Goal: Task Accomplishment & Management: Manage account settings

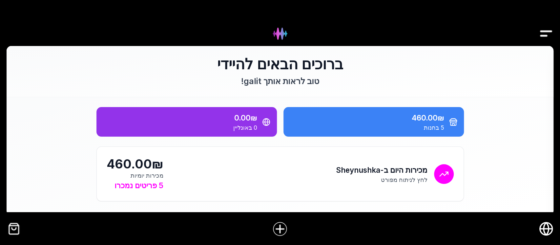
click at [546, 33] on img "Drawer" at bounding box center [545, 33] width 15 height 25
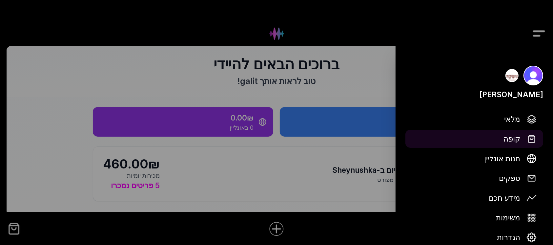
click at [517, 140] on span "קופה" at bounding box center [511, 138] width 17 height 11
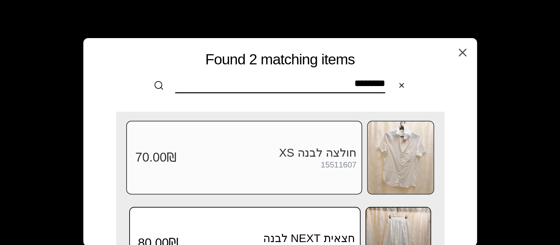
type input "********"
click at [402, 168] on img at bounding box center [401, 157] width 66 height 72
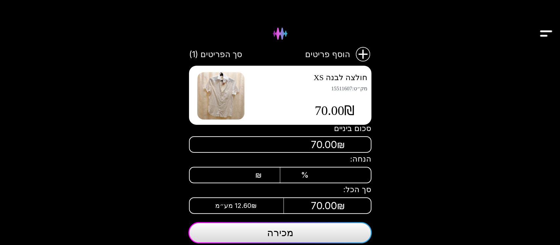
click at [244, 172] on div "₪" at bounding box center [241, 174] width 41 height 9
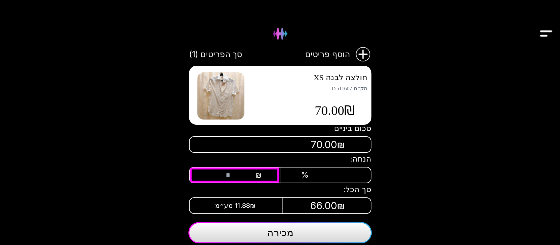
type input "**"
click at [277, 231] on span "מכירה" at bounding box center [280, 232] width 26 height 12
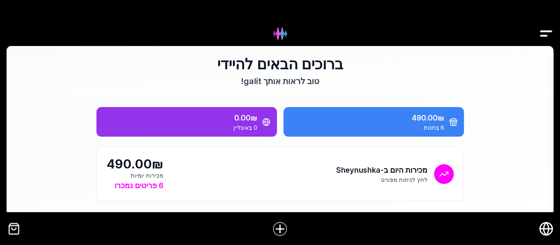
click at [547, 30] on img "Drawer" at bounding box center [545, 33] width 15 height 25
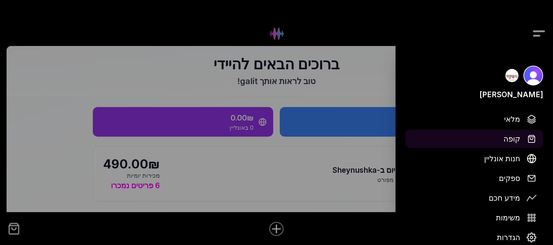
click at [524, 138] on button "קופה" at bounding box center [474, 139] width 138 height 18
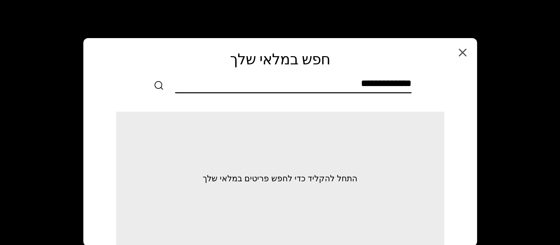
click at [409, 84] on input "text" at bounding box center [293, 84] width 236 height 15
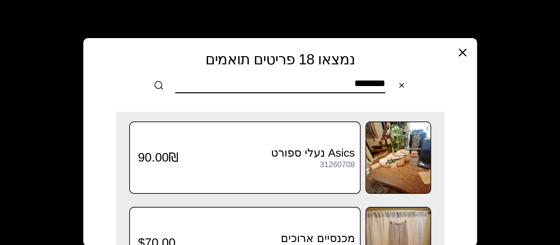
type input "********"
click at [461, 51] on icon "button" at bounding box center [462, 52] width 7 height 7
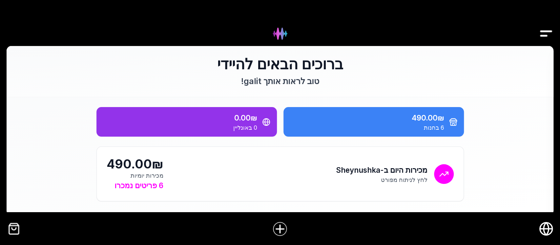
click at [542, 32] on img "Drawer" at bounding box center [545, 33] width 15 height 25
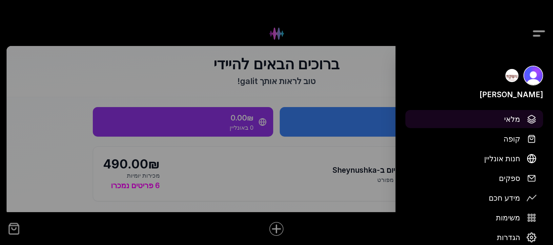
click at [514, 118] on span "מלאי" at bounding box center [512, 118] width 16 height 11
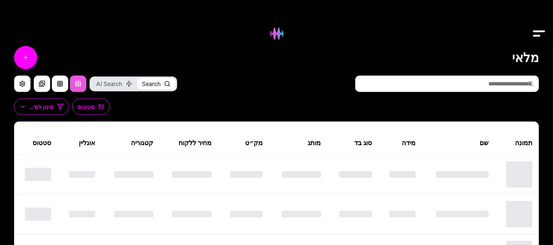
click at [486, 83] on input "text" at bounding box center [447, 83] width 184 height 16
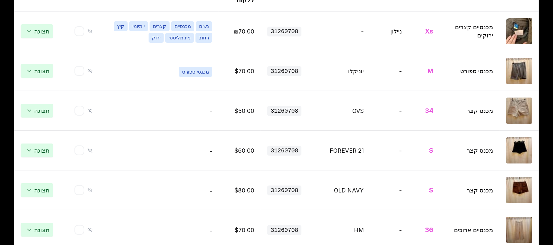
scroll to position [218, 0]
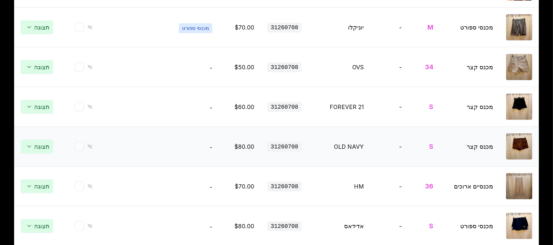
type input "**********"
click at [522, 154] on img at bounding box center [519, 146] width 26 height 26
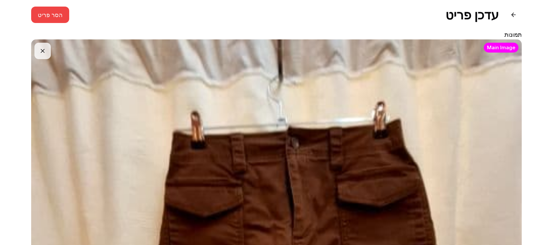
click at [487, 15] on h1 "עדכן פריט" at bounding box center [471, 15] width 53 height 15
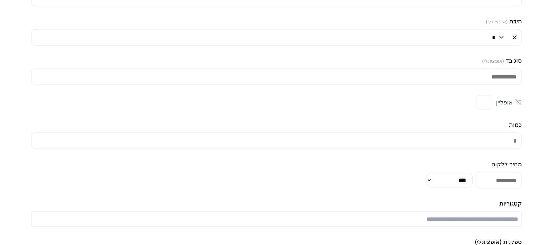
scroll to position [787, 0]
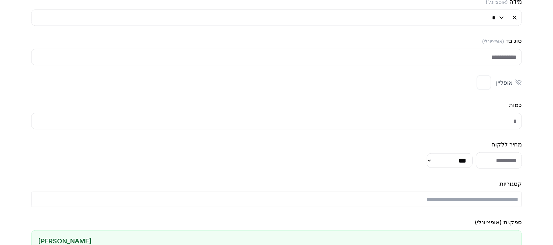
click at [494, 169] on input "**" at bounding box center [499, 160] width 46 height 16
type input "**"
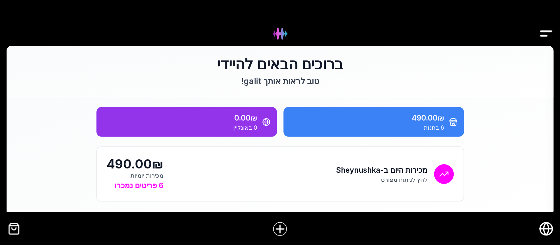
click at [545, 32] on img "Drawer" at bounding box center [545, 33] width 15 height 25
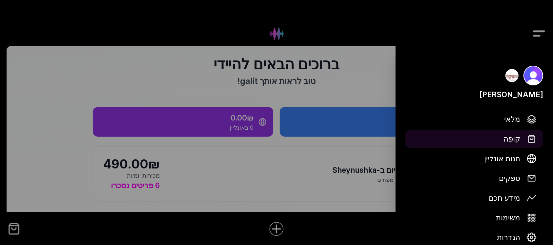
click at [509, 139] on span "קופה" at bounding box center [511, 138] width 17 height 11
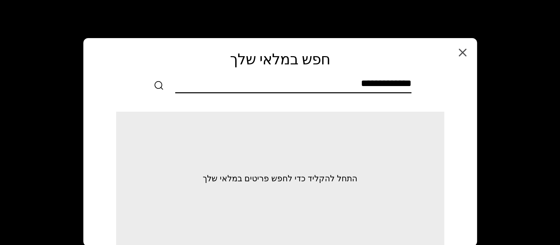
click at [407, 82] on input "text" at bounding box center [293, 84] width 236 height 15
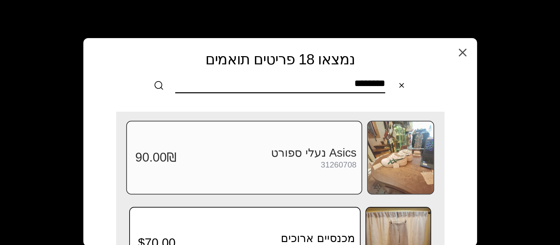
type input "********"
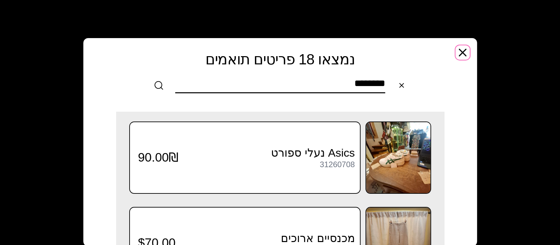
click at [460, 49] on icon "button" at bounding box center [462, 52] width 13 height 13
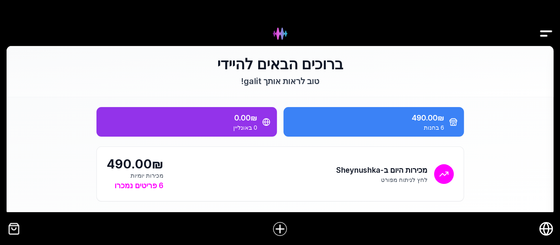
click at [543, 28] on img "Drawer" at bounding box center [545, 33] width 15 height 25
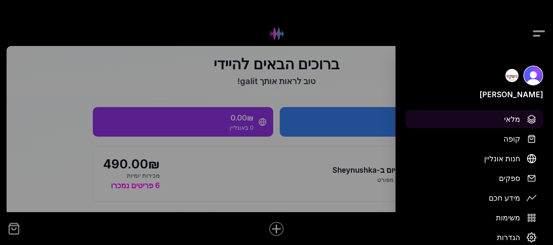
click at [529, 119] on img at bounding box center [532, 119] width 10 height 10
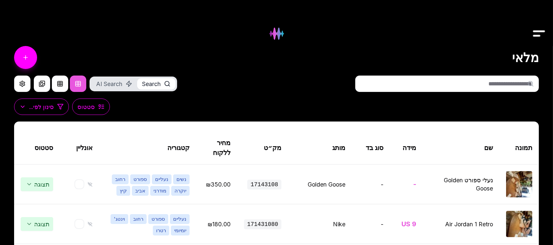
click at [502, 83] on input "text" at bounding box center [447, 83] width 184 height 16
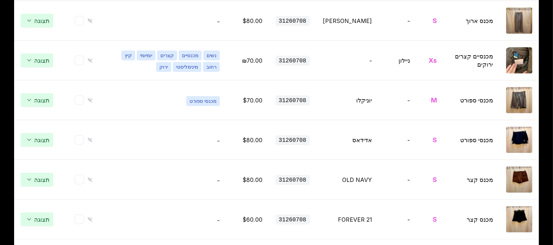
scroll to position [746, 0]
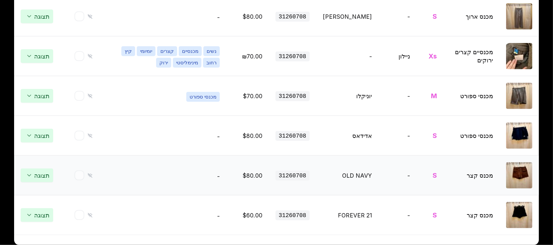
type input "********"
click at [519, 174] on img at bounding box center [519, 175] width 26 height 26
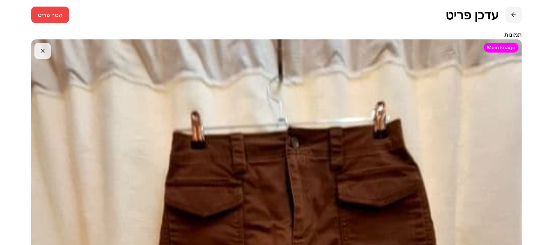
click at [515, 12] on button at bounding box center [513, 15] width 16 height 16
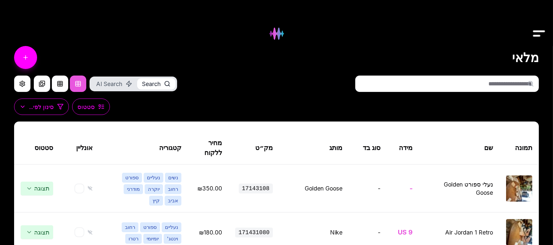
click at [524, 84] on input "text" at bounding box center [447, 83] width 184 height 16
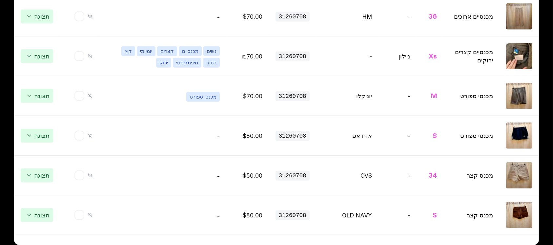
scroll to position [746, 0]
type input "*********"
click at [43, 216] on span "תצוגה" at bounding box center [37, 215] width 32 height 14
click at [522, 225] on img at bounding box center [519, 215] width 26 height 26
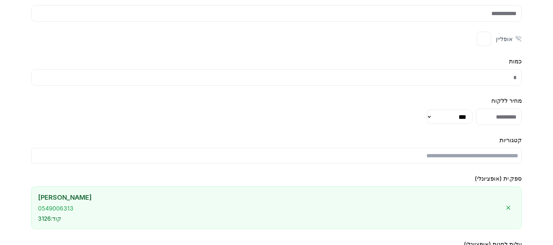
scroll to position [931, 0]
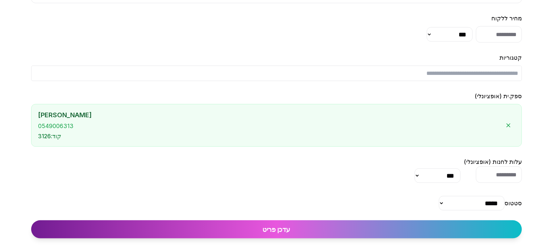
click at [498, 26] on input "**" at bounding box center [499, 34] width 46 height 16
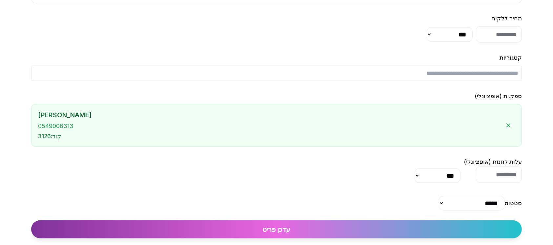
type input "**"
click at [304, 231] on button "עדכן פריט" at bounding box center [276, 229] width 491 height 18
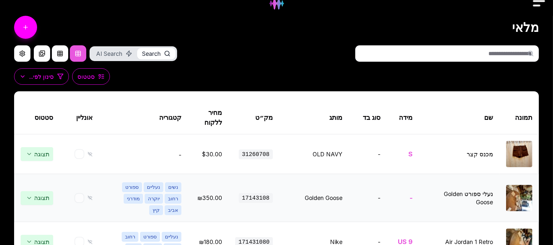
scroll to position [44, 0]
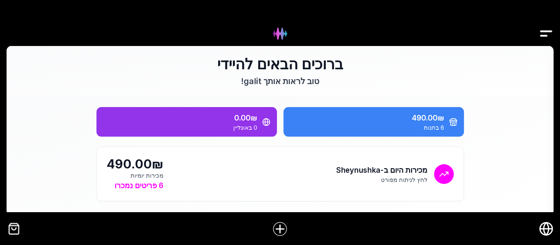
click at [547, 30] on img "Drawer" at bounding box center [545, 33] width 15 height 25
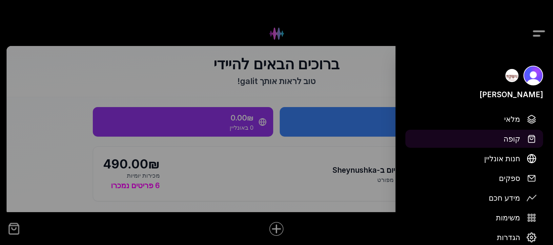
click at [516, 141] on span "קופה" at bounding box center [511, 138] width 17 height 11
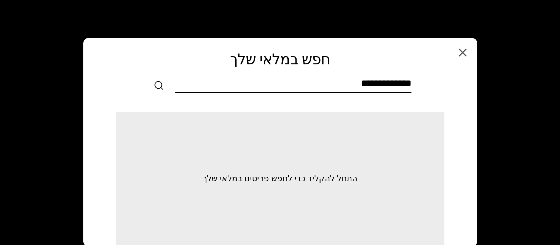
click at [407, 81] on input "text" at bounding box center [293, 84] width 236 height 15
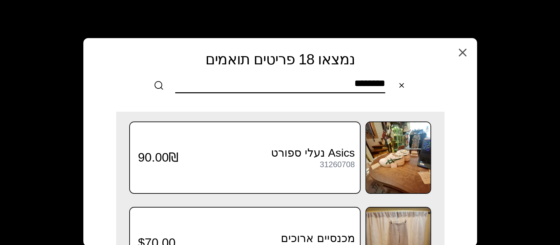
click at [334, 83] on input "********" at bounding box center [280, 84] width 210 height 15
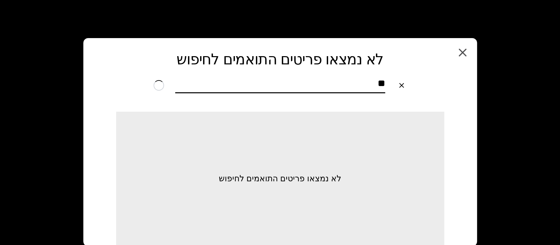
type input "*"
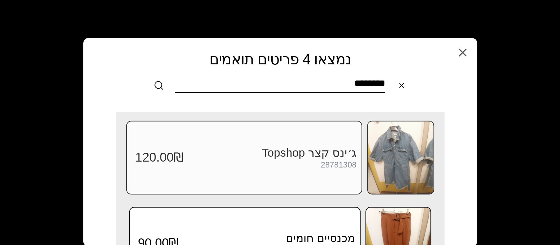
type input "********"
click at [394, 156] on img at bounding box center [401, 157] width 66 height 72
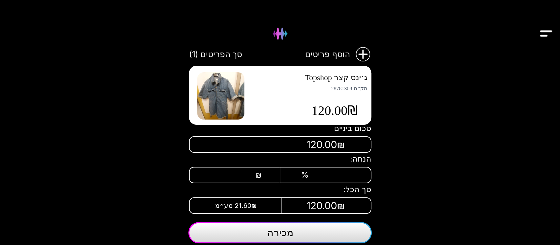
click at [316, 237] on button "מכירה" at bounding box center [279, 232] width 183 height 21
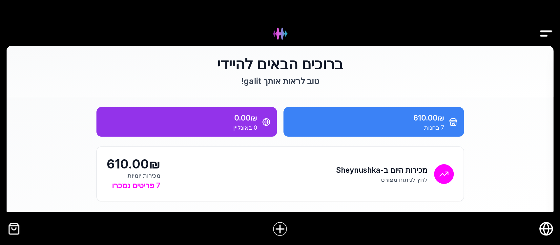
click at [542, 33] on img "Drawer" at bounding box center [545, 33] width 15 height 25
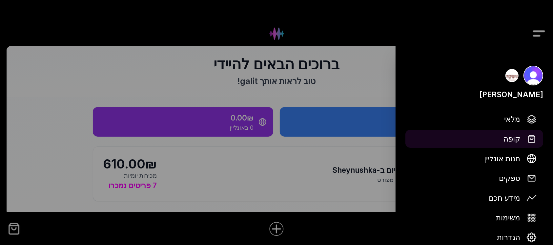
click at [511, 135] on span "קופה" at bounding box center [511, 138] width 17 height 11
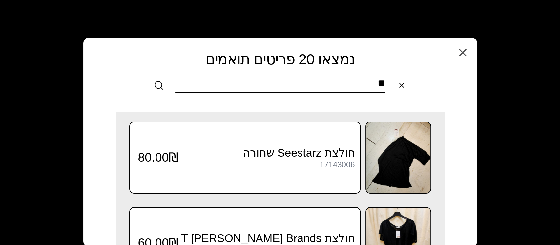
type input "*"
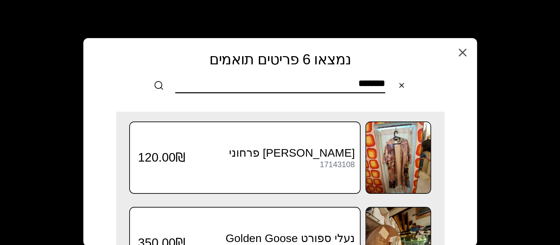
type input "********"
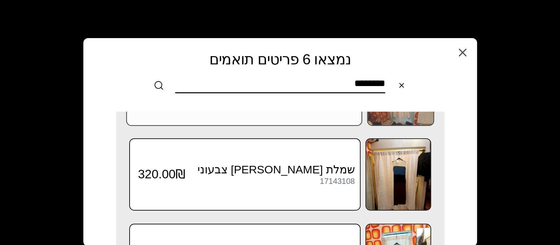
scroll to position [385, 0]
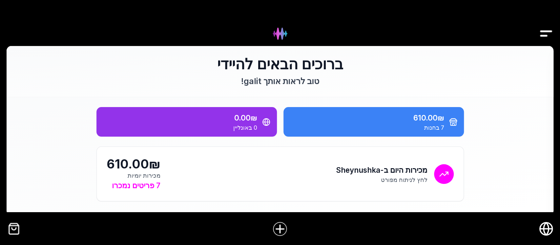
click at [547, 27] on img "Drawer" at bounding box center [545, 33] width 15 height 25
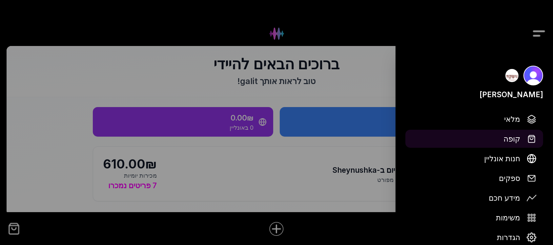
click at [519, 140] on span "קופה" at bounding box center [511, 138] width 17 height 11
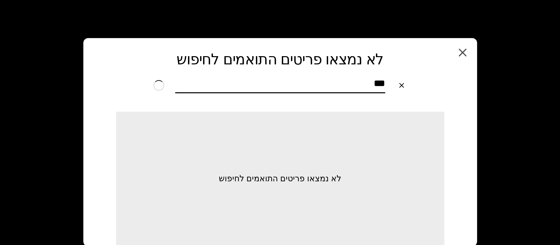
type input "****"
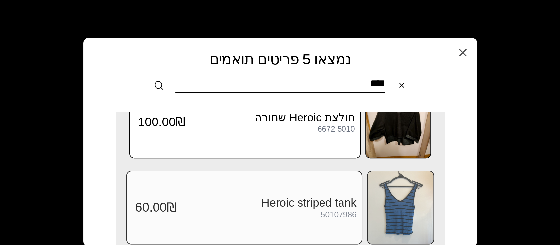
scroll to position [299, 0]
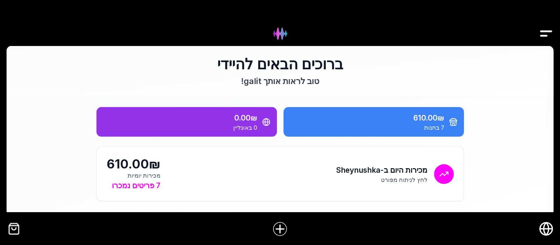
click at [544, 32] on img "Drawer" at bounding box center [545, 33] width 15 height 25
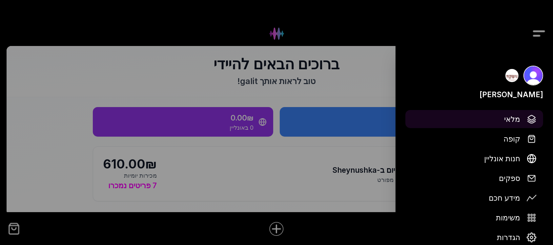
click at [513, 118] on span "מלאי" at bounding box center [512, 118] width 16 height 11
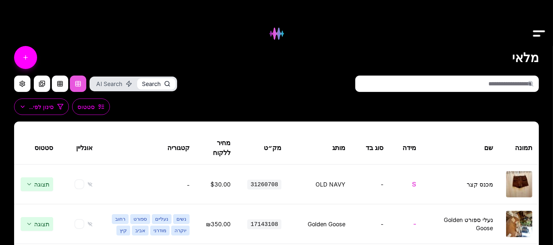
click at [505, 85] on input "text" at bounding box center [447, 83] width 184 height 16
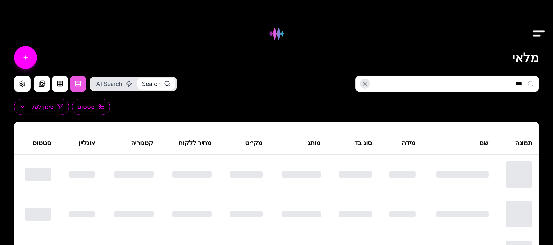
type input "****"
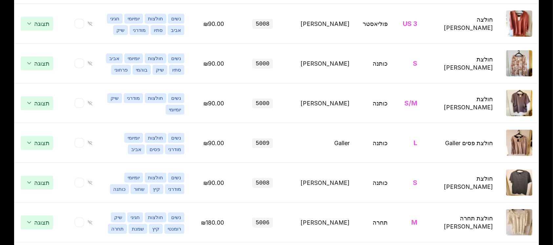
scroll to position [845, 0]
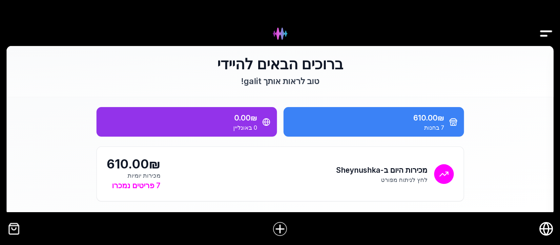
click at [543, 32] on img "Drawer" at bounding box center [545, 33] width 15 height 25
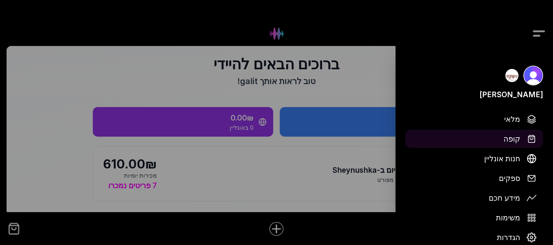
click at [512, 140] on span "קופה" at bounding box center [511, 138] width 17 height 11
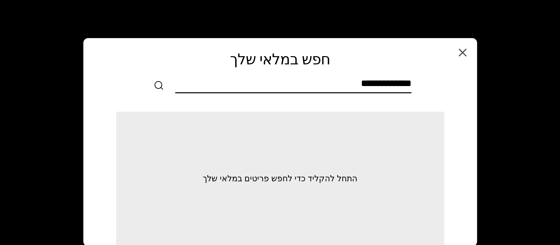
click at [405, 83] on input "text" at bounding box center [293, 84] width 236 height 15
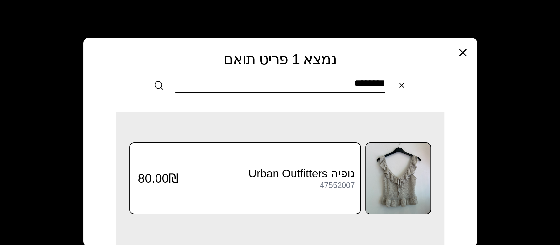
type input "********"
click at [467, 51] on icon "button" at bounding box center [462, 52] width 13 height 13
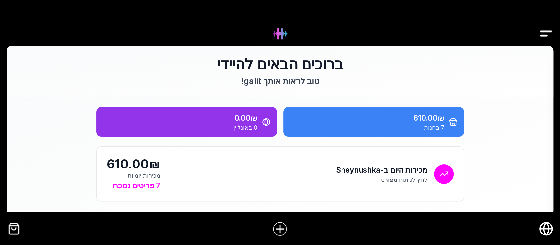
click at [548, 35] on img "Drawer" at bounding box center [545, 33] width 15 height 25
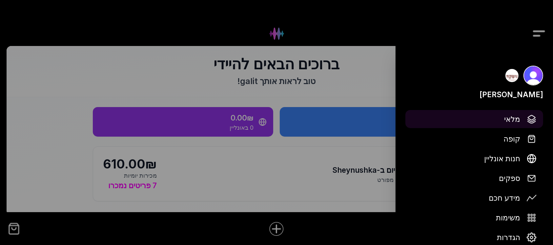
click at [517, 120] on span "מלאי" at bounding box center [512, 118] width 16 height 11
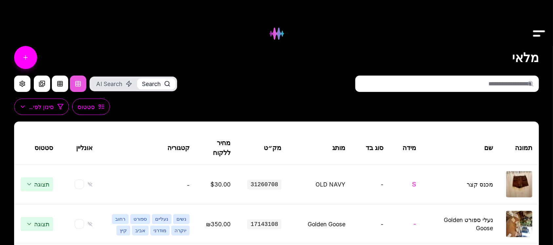
click at [488, 82] on input "text" at bounding box center [447, 83] width 184 height 16
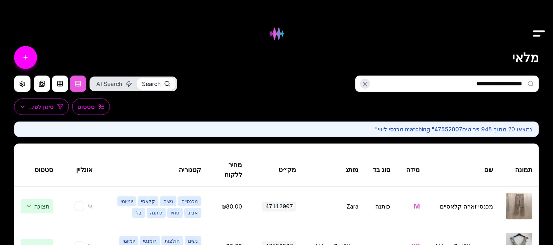
type input "**********"
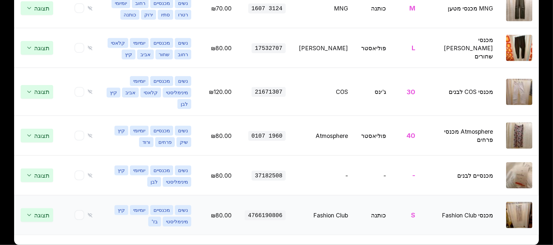
scroll to position [593, 0]
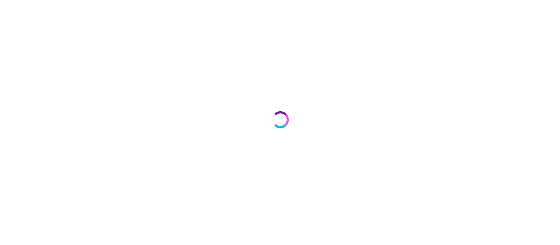
click at [426, 70] on div at bounding box center [280, 122] width 560 height 245
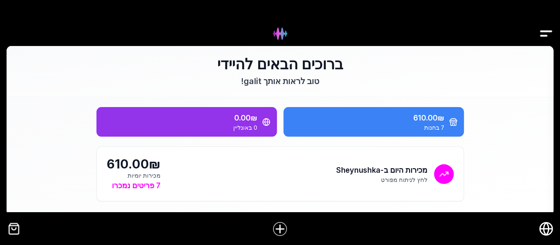
click at [546, 33] on img "Drawer" at bounding box center [545, 33] width 15 height 25
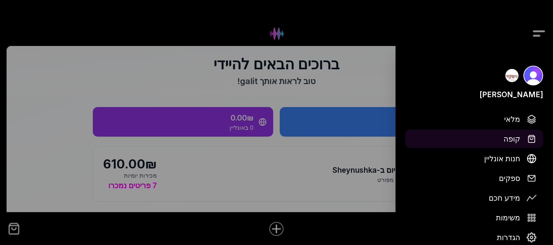
click at [516, 140] on span "קופה" at bounding box center [511, 138] width 17 height 11
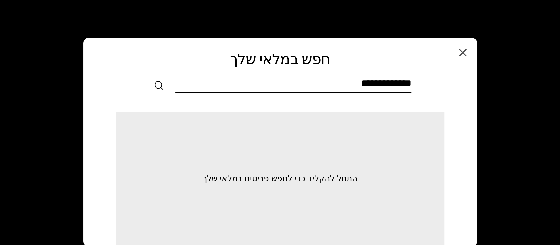
click at [412, 81] on div at bounding box center [280, 85] width 365 height 16
click at [406, 86] on input "text" at bounding box center [293, 84] width 236 height 15
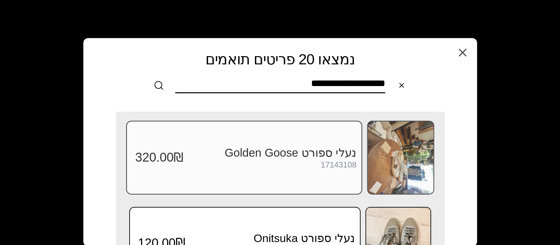
type input "**********"
click at [381, 144] on img at bounding box center [401, 157] width 66 height 72
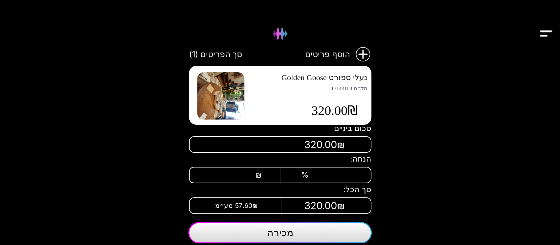
click at [305, 233] on button "מכירה" at bounding box center [279, 232] width 183 height 21
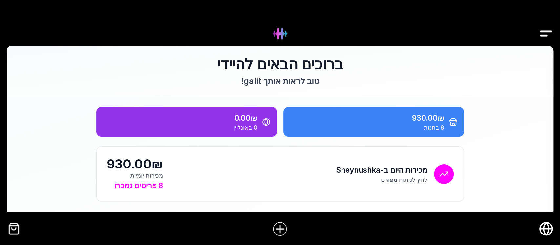
click at [544, 32] on img "Drawer" at bounding box center [545, 33] width 15 height 25
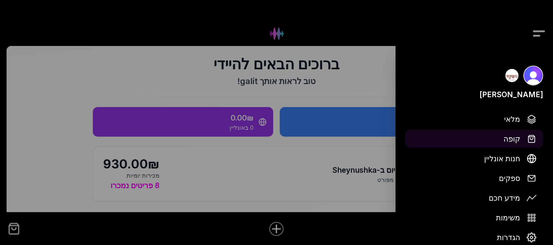
click at [522, 137] on button "קופה" at bounding box center [474, 139] width 138 height 18
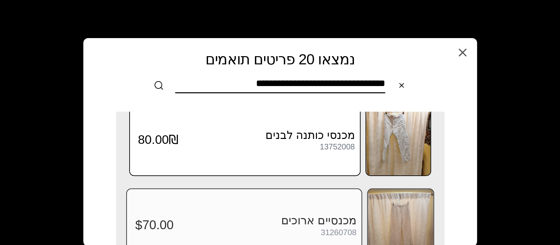
scroll to position [1578, 0]
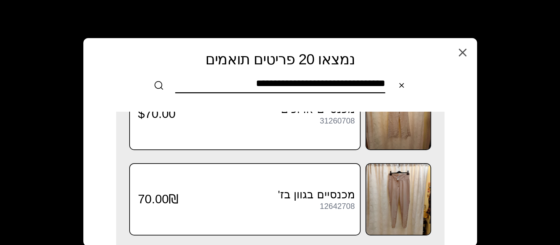
click at [234, 81] on input "**********" at bounding box center [280, 84] width 210 height 15
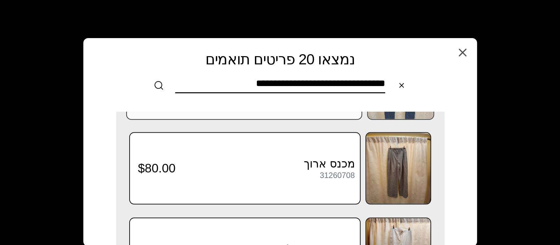
scroll to position [791, 0]
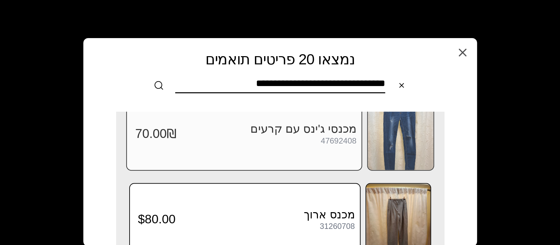
type input "**********"
click at [340, 114] on div "מכנסי ג'ינס עם קרעים 47692408 70.00₪" at bounding box center [244, 133] width 236 height 73
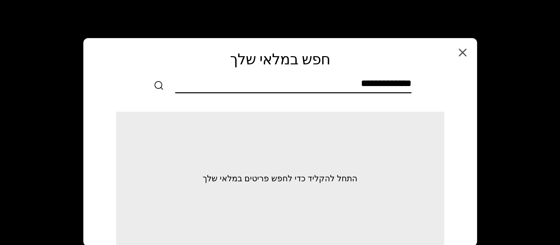
scroll to position [0, 0]
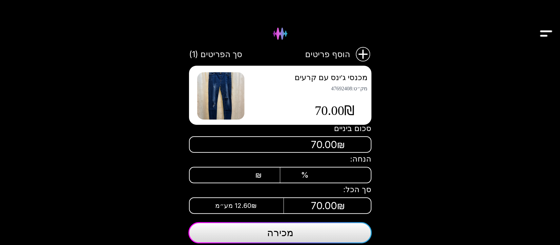
click at [340, 114] on span "70.00₪" at bounding box center [334, 111] width 40 height 16
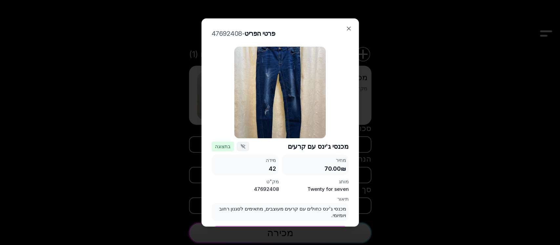
click at [340, 114] on div "מכנסי ג'ינס עם קרעים בתצוגה מחיר 70.00₪ מידה 42 מותג Twenty for seven מק"ט 4769…" at bounding box center [279, 141] width 137 height 188
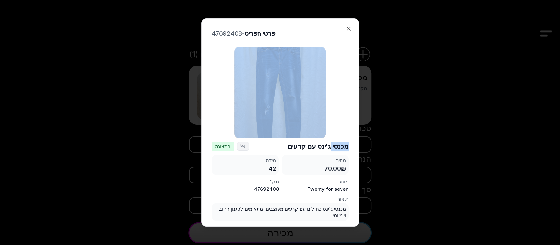
click at [340, 114] on div "מכנסי ג'ינס עם קרעים בתצוגה מחיר 70.00₪ מידה 42 מותג Twenty for seven מק"ט 4769…" at bounding box center [279, 141] width 137 height 188
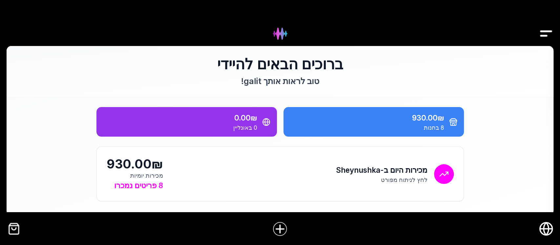
click at [543, 30] on img "Drawer" at bounding box center [545, 33] width 15 height 25
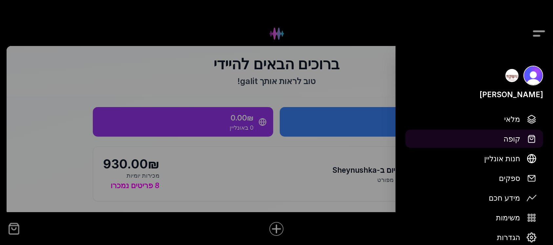
click at [515, 138] on span "קופה" at bounding box center [511, 138] width 17 height 11
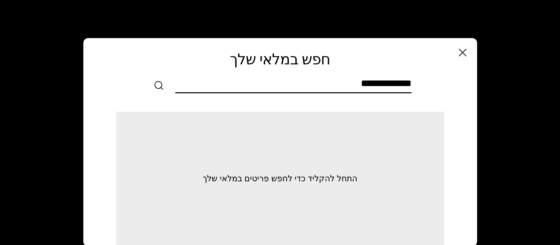
click at [405, 83] on input "text" at bounding box center [293, 84] width 236 height 15
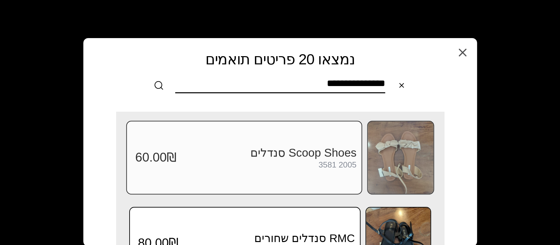
type input "**********"
click at [404, 154] on img at bounding box center [401, 157] width 66 height 72
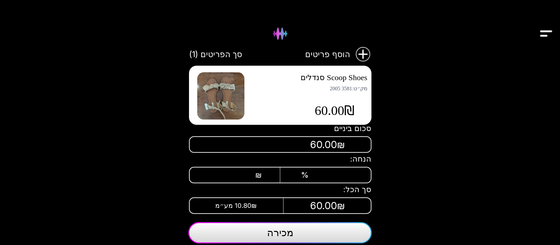
click at [266, 171] on div "₪" at bounding box center [241, 174] width 77 height 9
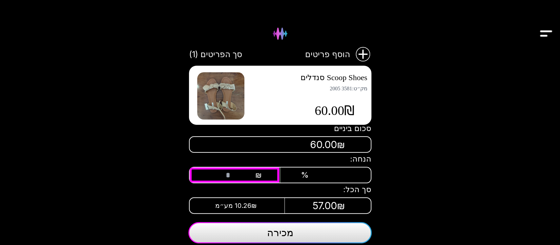
type input "**"
click at [286, 231] on span "מכירה" at bounding box center [280, 232] width 26 height 12
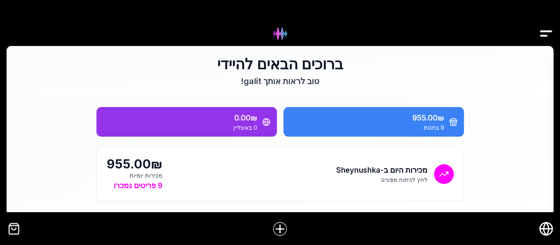
click at [546, 31] on img "Drawer" at bounding box center [545, 33] width 15 height 25
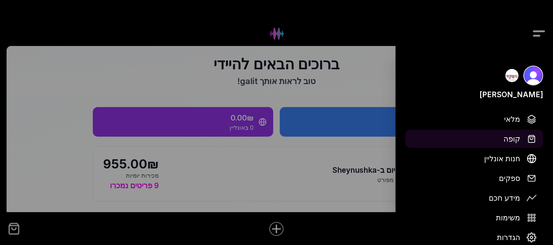
click at [506, 138] on span "קופה" at bounding box center [511, 138] width 17 height 11
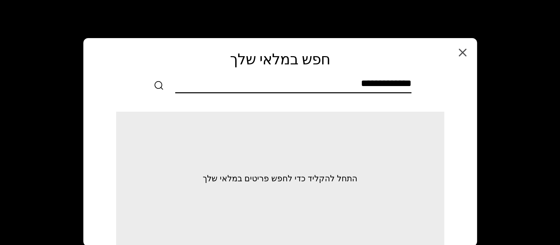
click at [412, 82] on div at bounding box center [280, 85] width 365 height 16
click at [404, 87] on input "text" at bounding box center [293, 84] width 236 height 15
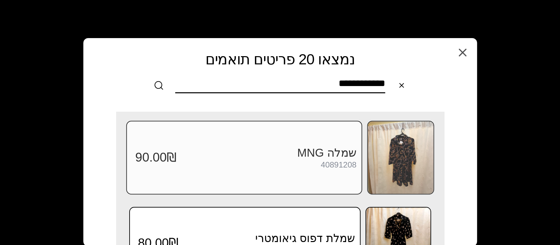
type input "**********"
click at [405, 158] on img at bounding box center [401, 157] width 66 height 72
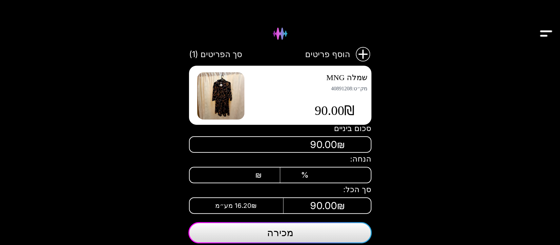
click at [302, 233] on button "מכירה" at bounding box center [279, 232] width 183 height 21
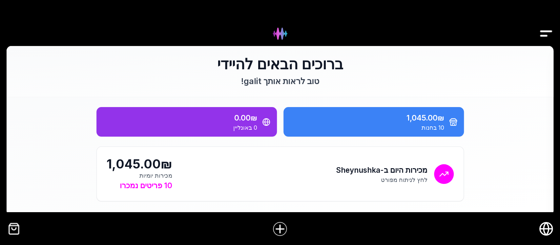
click at [541, 32] on img "Drawer" at bounding box center [545, 33] width 15 height 25
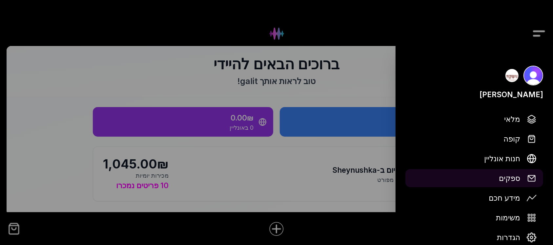
click at [509, 180] on span "ספקים" at bounding box center [509, 177] width 21 height 11
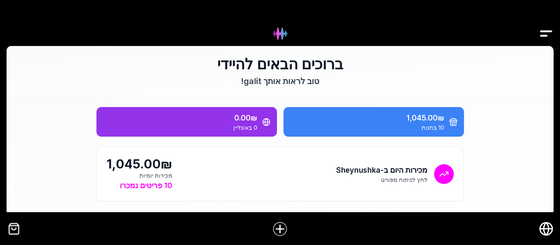
click at [549, 31] on img "Drawer" at bounding box center [545, 33] width 15 height 25
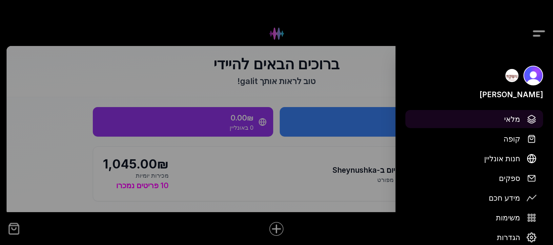
click at [511, 118] on span "מלאי" at bounding box center [512, 118] width 16 height 11
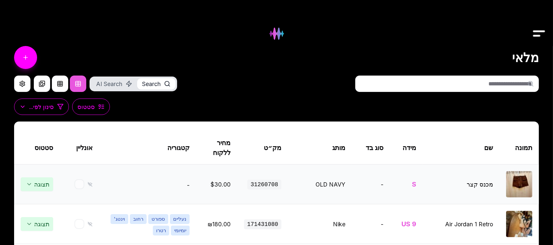
click at [59, 182] on td "תצוגה" at bounding box center [37, 184] width 46 height 40
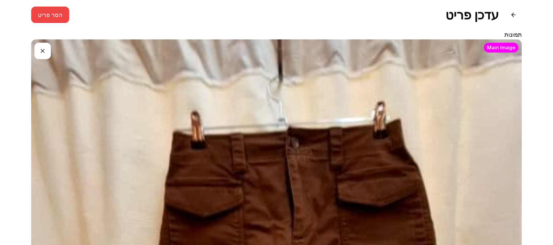
click at [44, 53] on button "button" at bounding box center [42, 51] width 16 height 16
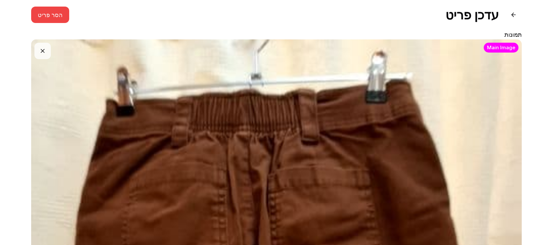
click at [516, 33] on label "תמונות" at bounding box center [512, 34] width 17 height 7
click at [476, 18] on h1 "עדכן פריט" at bounding box center [471, 15] width 53 height 15
click at [511, 16] on button at bounding box center [513, 15] width 16 height 16
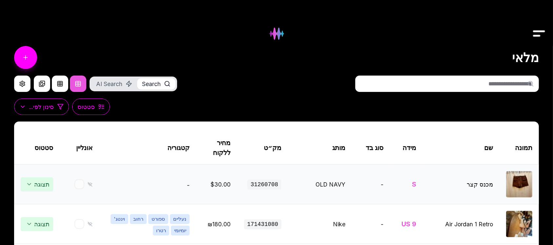
click at [518, 185] on img at bounding box center [519, 184] width 26 height 26
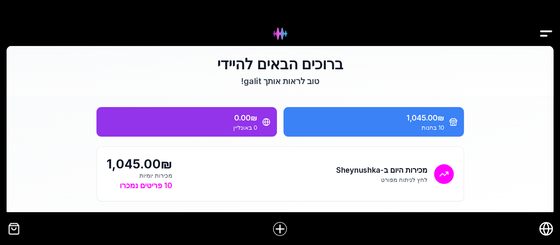
click at [542, 30] on img "Drawer" at bounding box center [545, 33] width 15 height 25
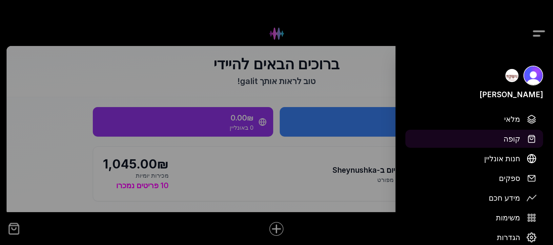
click at [515, 141] on span "קופה" at bounding box center [511, 138] width 17 height 11
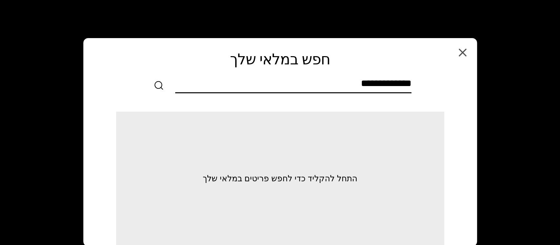
click at [410, 83] on input "text" at bounding box center [293, 84] width 236 height 15
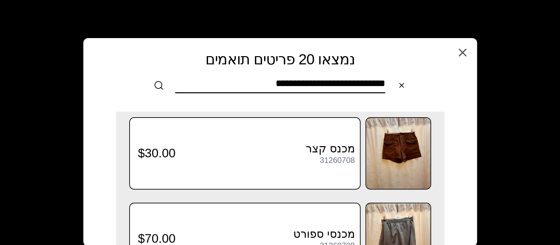
scroll to position [131, 0]
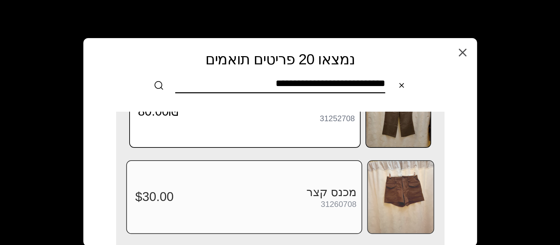
type input "**********"
click at [407, 187] on img at bounding box center [401, 197] width 66 height 72
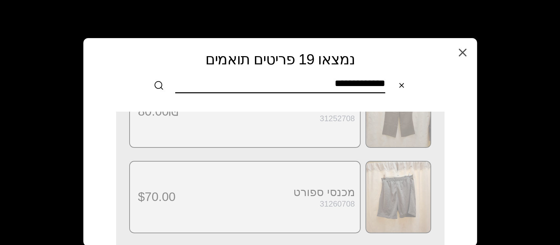
scroll to position [0, 0]
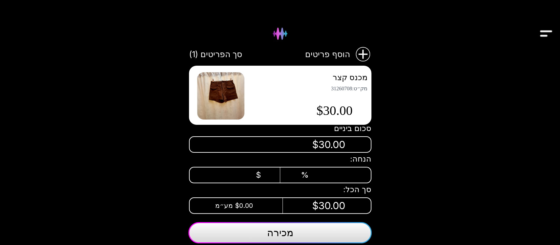
click at [289, 230] on span "מכירה" at bounding box center [280, 232] width 26 height 12
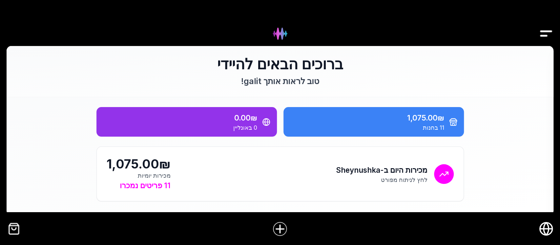
click at [548, 29] on img "Drawer" at bounding box center [545, 33] width 15 height 25
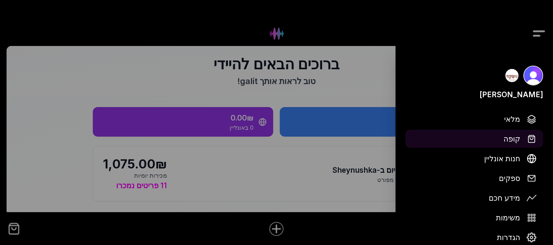
click at [513, 140] on span "קופה" at bounding box center [511, 138] width 17 height 11
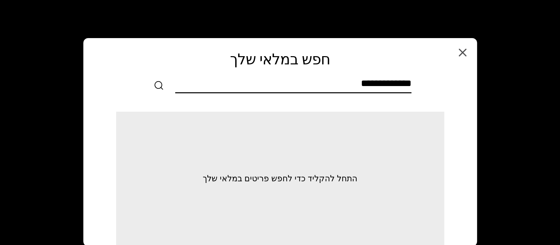
click at [406, 84] on input "text" at bounding box center [293, 84] width 236 height 15
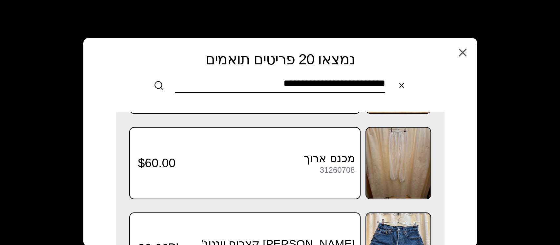
scroll to position [1272, 0]
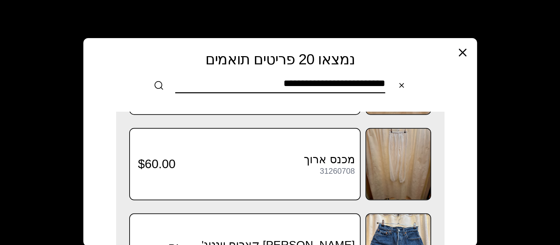
type input "**********"
click at [460, 55] on icon "button" at bounding box center [462, 52] width 13 height 13
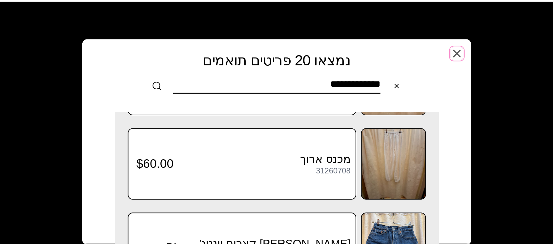
scroll to position [0, 0]
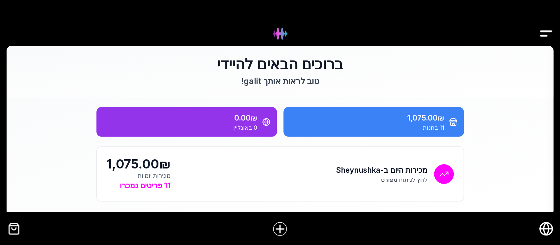
click at [545, 33] on img "Drawer" at bounding box center [545, 33] width 15 height 25
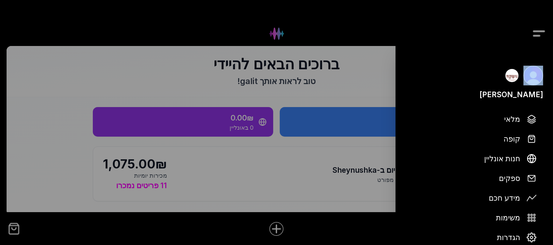
click at [545, 33] on div at bounding box center [276, 122] width 553 height 245
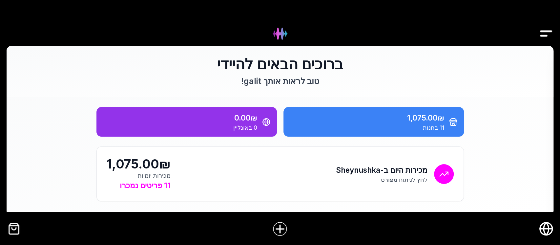
click at [546, 30] on img "Drawer" at bounding box center [545, 33] width 15 height 25
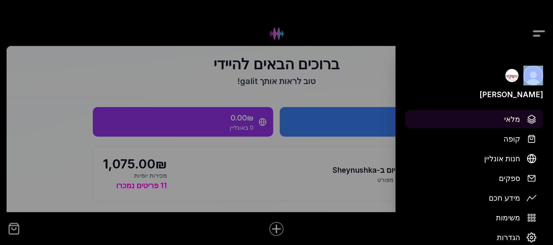
click at [512, 120] on span "מלאי" at bounding box center [512, 118] width 16 height 11
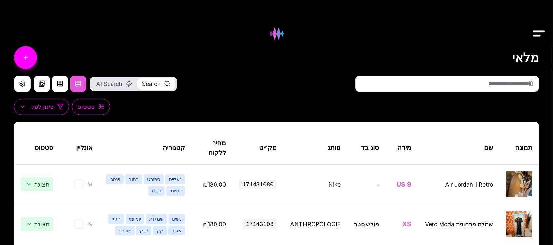
click at [516, 82] on input "text" at bounding box center [447, 83] width 184 height 16
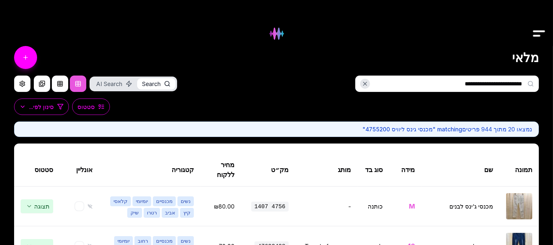
type input "**********"
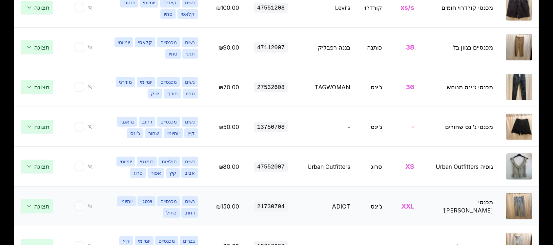
scroll to position [410, 0]
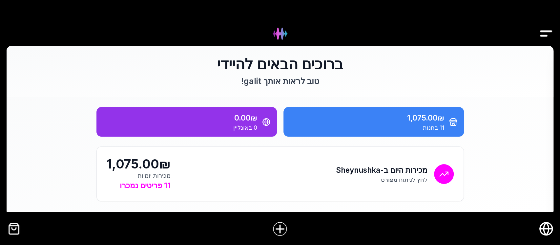
click at [541, 30] on img "Drawer" at bounding box center [545, 33] width 15 height 25
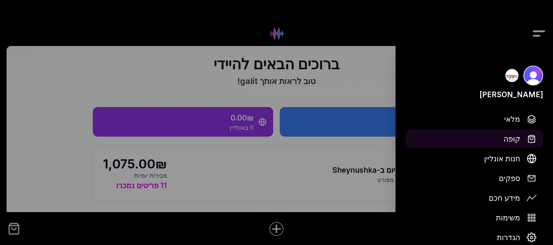
click at [509, 139] on span "קופה" at bounding box center [511, 138] width 17 height 11
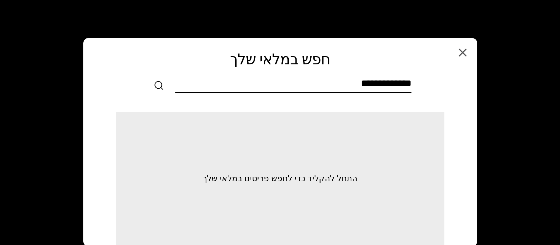
click at [409, 82] on input "text" at bounding box center [293, 84] width 236 height 15
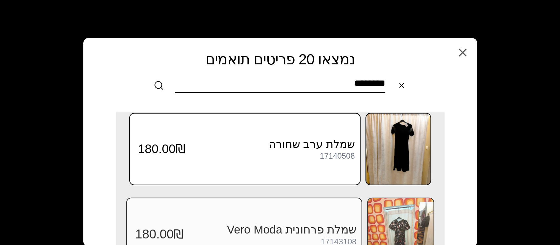
scroll to position [1447, 0]
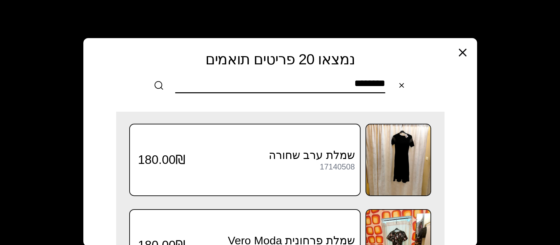
type input "********"
click at [462, 51] on icon "button" at bounding box center [462, 52] width 13 height 13
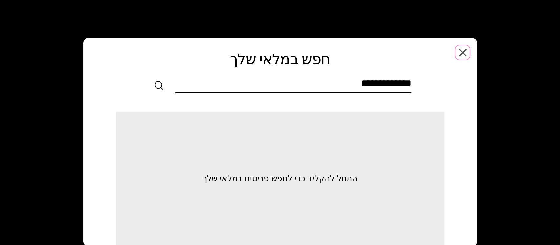
scroll to position [0, 0]
